Goal: Task Accomplishment & Management: Use online tool/utility

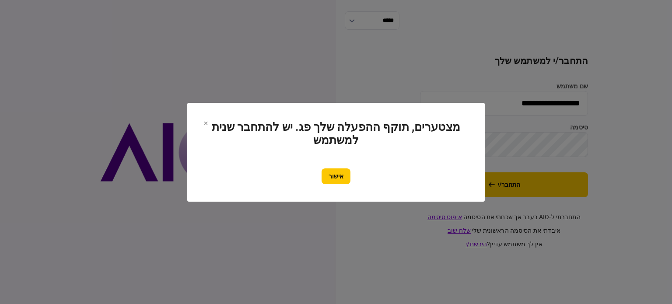
click at [346, 171] on button "אישור" at bounding box center [335, 176] width 29 height 16
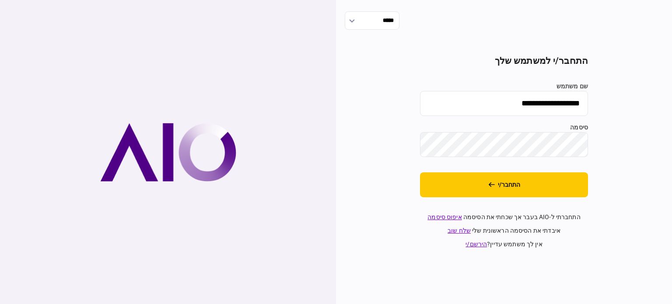
click at [507, 102] on input "**********" at bounding box center [504, 103] width 168 height 25
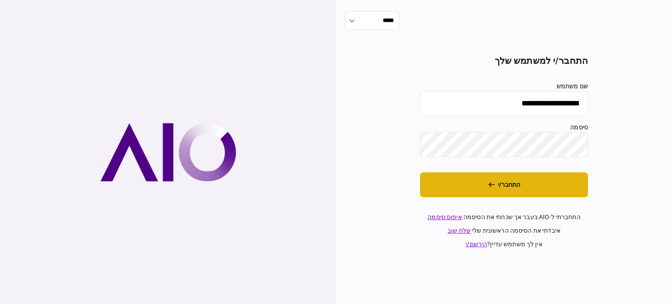
type input "*******"
click at [490, 187] on icon "התחבר/י" at bounding box center [491, 184] width 7 height 6
